Goal: Obtain resource: Download file/media

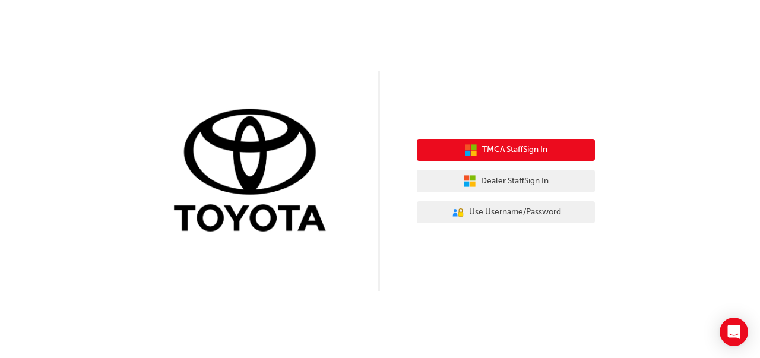
click at [513, 154] on span "TMCA Staff Sign In" at bounding box center [514, 150] width 65 height 14
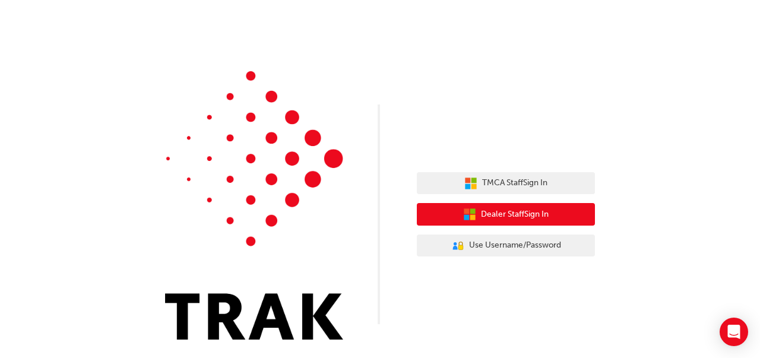
click at [486, 210] on span "Dealer Staff Sign In" at bounding box center [515, 215] width 68 height 14
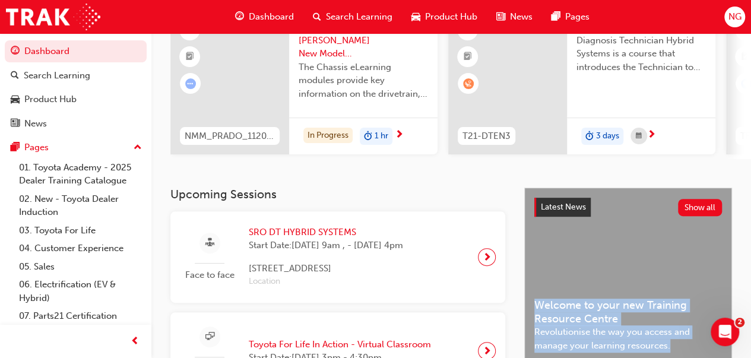
scroll to position [120, 0]
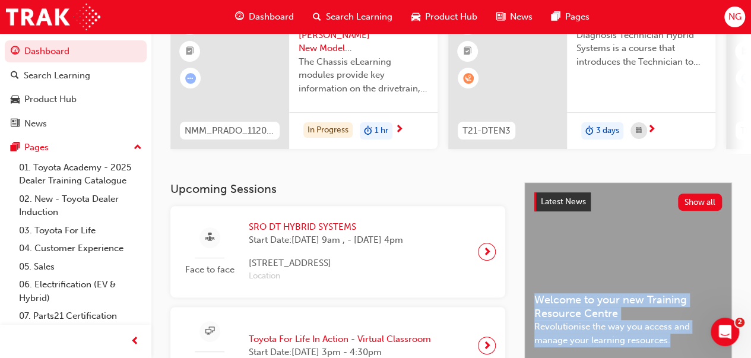
drag, startPoint x: 749, startPoint y: 357, endPoint x: 756, endPoint y: 350, distance: 10.1
click at [751, 238] on html "Your version of Internet Explorer is outdated and not supported. Please upgrade…" at bounding box center [375, 59] width 751 height 358
click at [739, 16] on span "NG" at bounding box center [734, 17] width 13 height 14
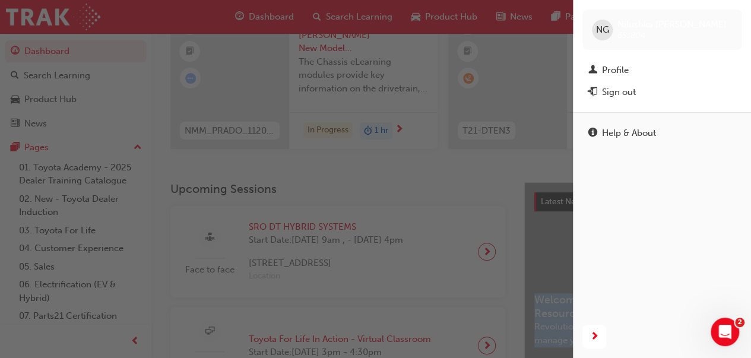
click at [739, 16] on div "NG Nilushka Gamage 651804" at bounding box center [661, 29] width 159 height 40
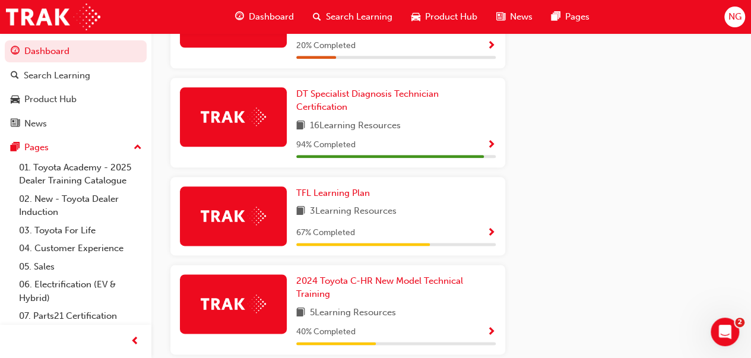
scroll to position [680, 0]
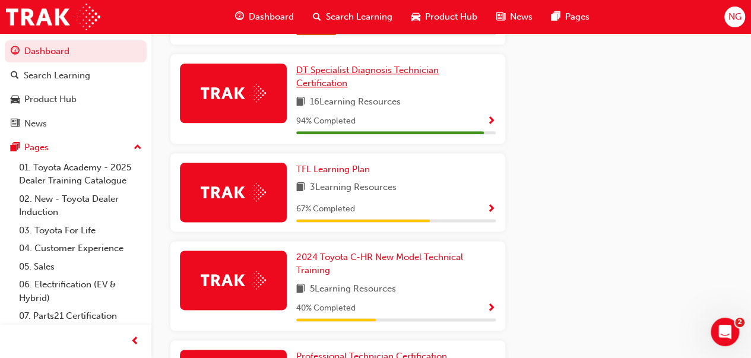
click at [353, 78] on span "DT Specialist Diagnosis Technician Certification" at bounding box center [367, 77] width 142 height 24
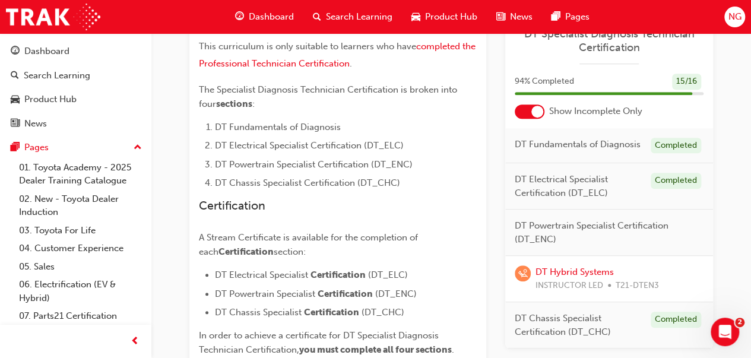
scroll to position [414, 0]
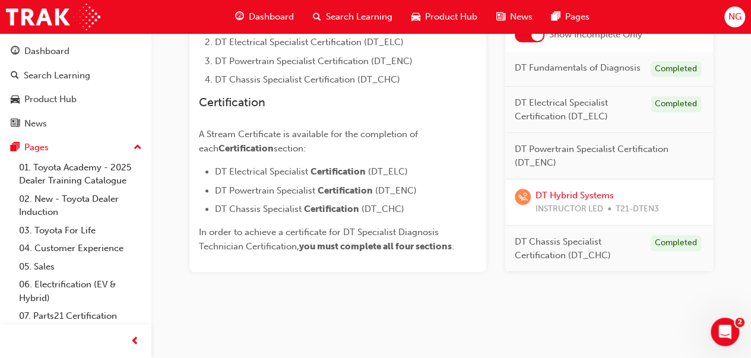
click at [733, 15] on span "NG" at bounding box center [734, 17] width 13 height 14
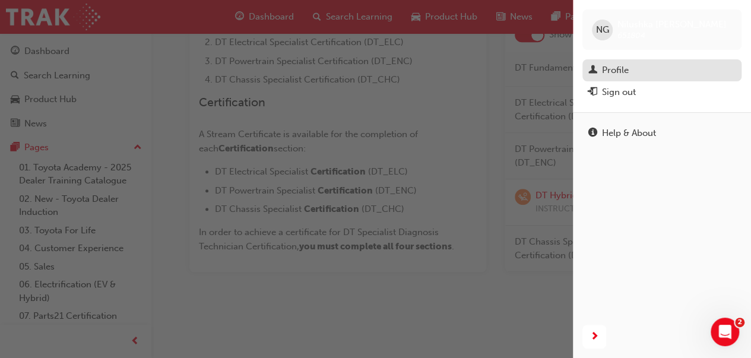
click at [616, 65] on div "Profile" at bounding box center [615, 71] width 27 height 14
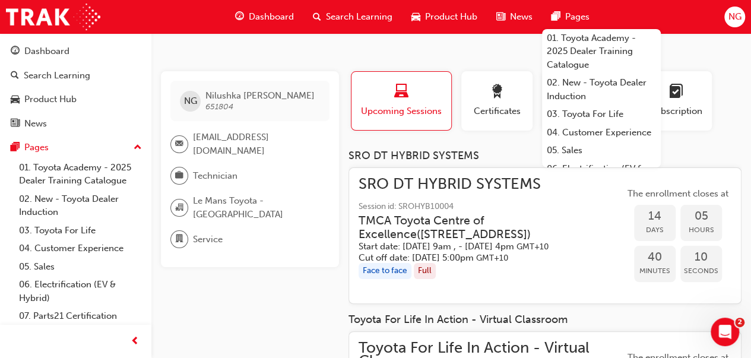
click at [492, 56] on div "NG Nilushka Gamage 651804 servicedp@lemanstoyota.com.au Technician Le Mans Toyo…" at bounding box center [375, 253] width 751 height 507
click at [510, 99] on div "button" at bounding box center [496, 93] width 53 height 18
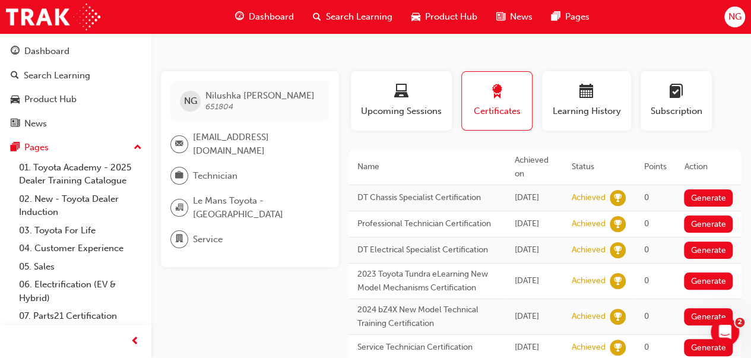
click at [628, 222] on td "Achieved" at bounding box center [598, 224] width 72 height 26
click at [701, 189] on button "Generate" at bounding box center [708, 197] width 49 height 17
click at [704, 223] on button "Generate" at bounding box center [708, 224] width 49 height 17
click at [703, 259] on button "Generate" at bounding box center [708, 250] width 49 height 17
click at [707, 290] on button "Generate" at bounding box center [708, 281] width 49 height 17
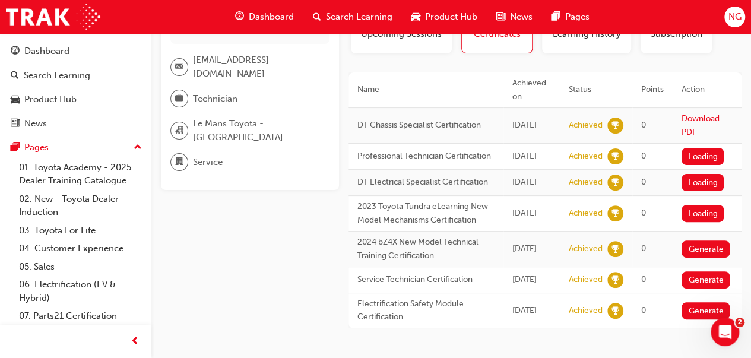
scroll to position [104, 0]
click at [697, 240] on button "Generate" at bounding box center [706, 248] width 49 height 17
click at [695, 277] on button "Generate" at bounding box center [706, 279] width 49 height 17
click at [699, 308] on button "Generate" at bounding box center [706, 310] width 49 height 17
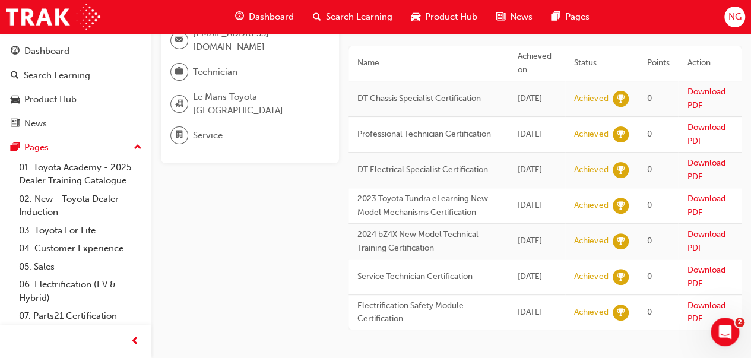
scroll to position [90, 0]
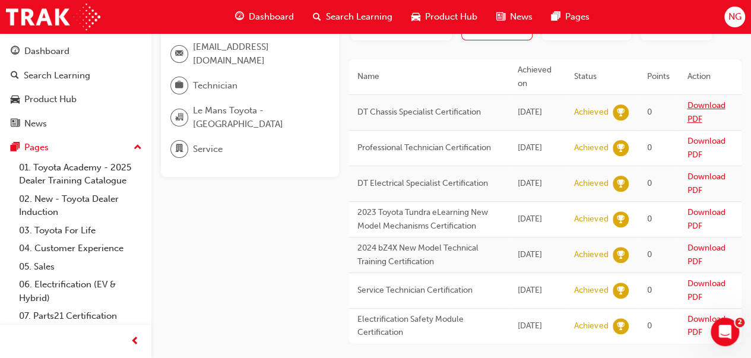
click at [698, 100] on link "Download PDF" at bounding box center [706, 112] width 38 height 24
click at [464, 53] on div "Profile Upcoming Sessions Certificates Learning History Subscription NG Nilushk…" at bounding box center [545, 162] width 393 height 363
click at [717, 96] on td "Download PDF" at bounding box center [710, 113] width 64 height 36
click at [698, 100] on link "Download PDF" at bounding box center [706, 112] width 38 height 24
